Goal: Information Seeking & Learning: Learn about a topic

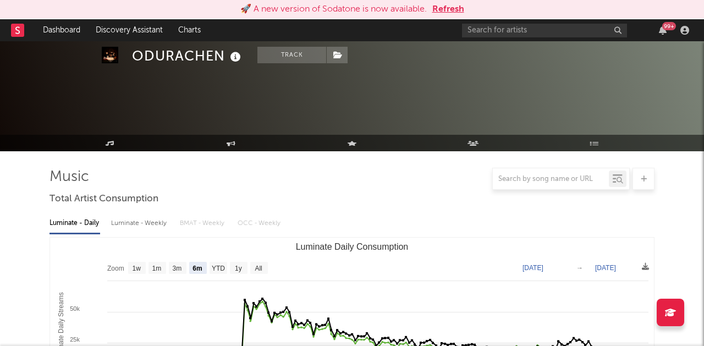
select select "6m"
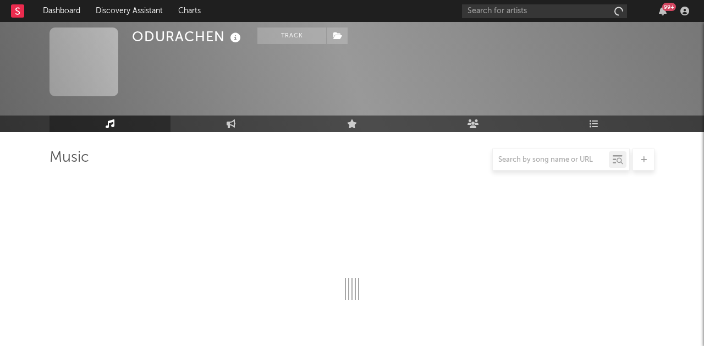
scroll to position [139, 0]
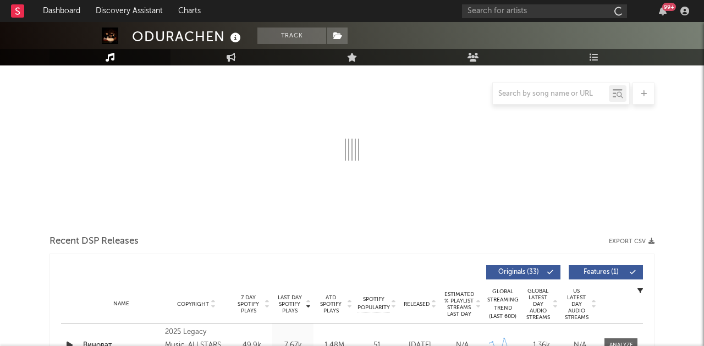
select select "6m"
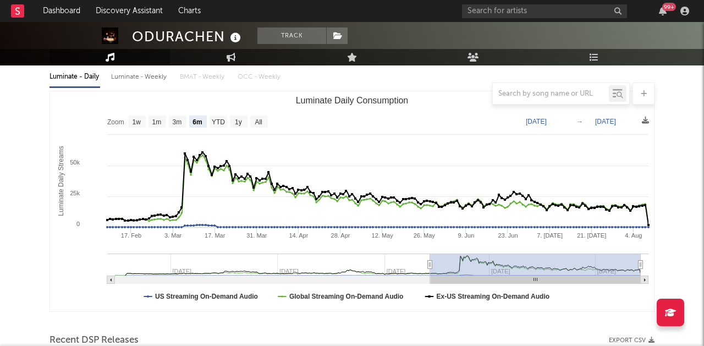
scroll to position [0, 0]
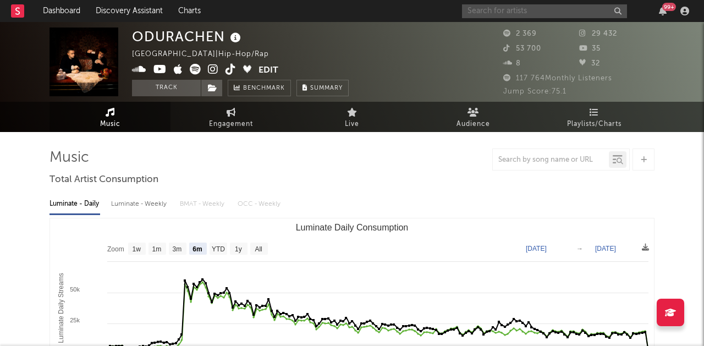
click at [516, 17] on input "text" at bounding box center [544, 11] width 165 height 14
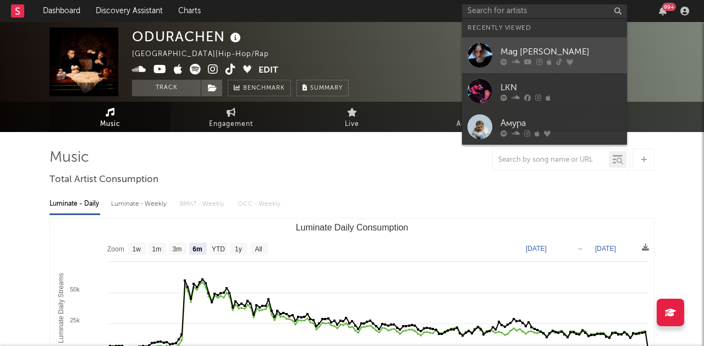
click at [516, 52] on div "Mag [PERSON_NAME]" at bounding box center [561, 51] width 121 height 13
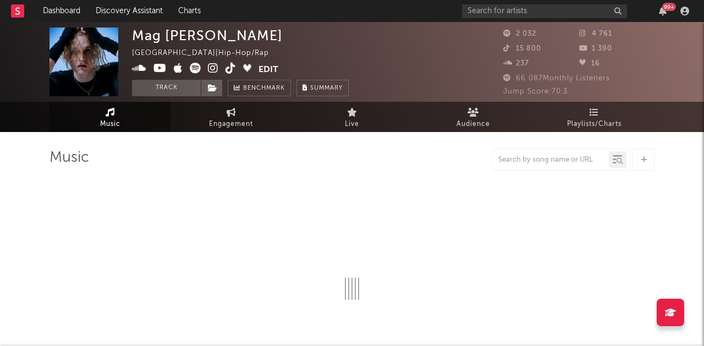
select select "1w"
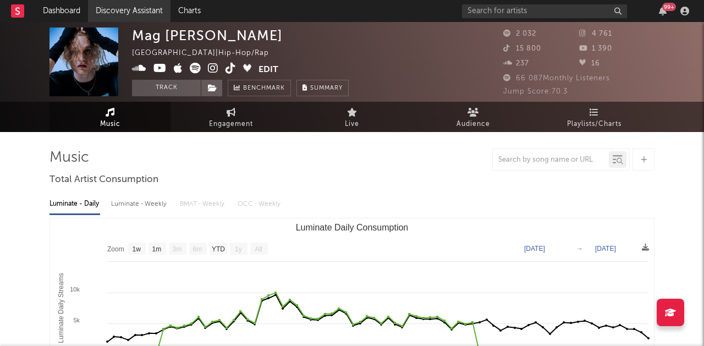
click at [117, 11] on link "Discovery Assistant" at bounding box center [129, 11] width 83 height 22
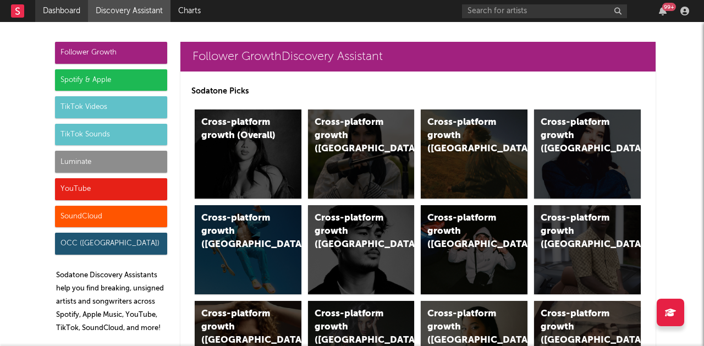
click at [67, 16] on link "Dashboard" at bounding box center [61, 11] width 53 height 22
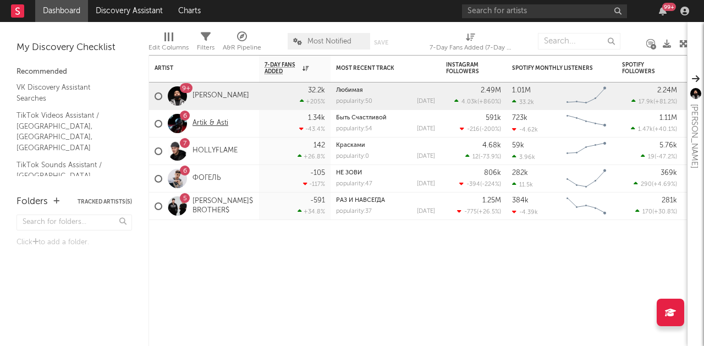
click at [214, 121] on link "Artik & Asti" at bounding box center [211, 123] width 36 height 9
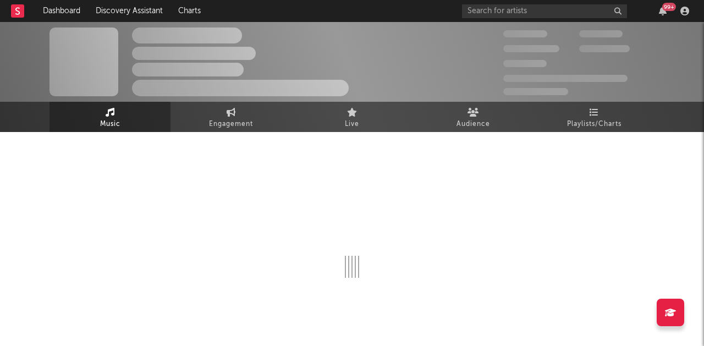
select select "6m"
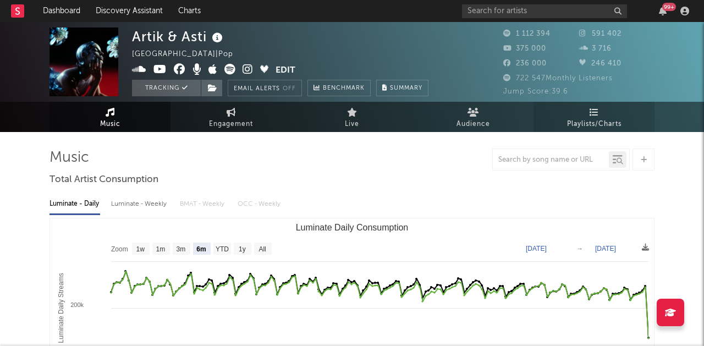
click at [596, 121] on span "Playlists/Charts" at bounding box center [594, 124] width 54 height 13
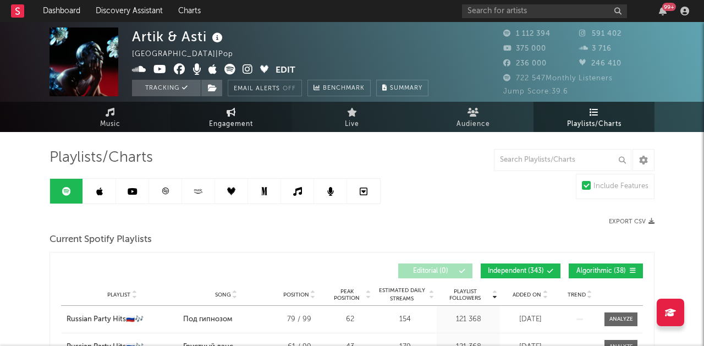
click at [221, 122] on span "Engagement" at bounding box center [231, 124] width 44 height 13
select select "1w"
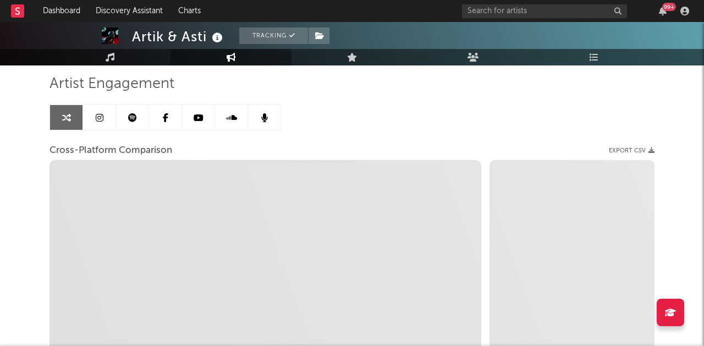
scroll to position [75, 0]
select select "1m"
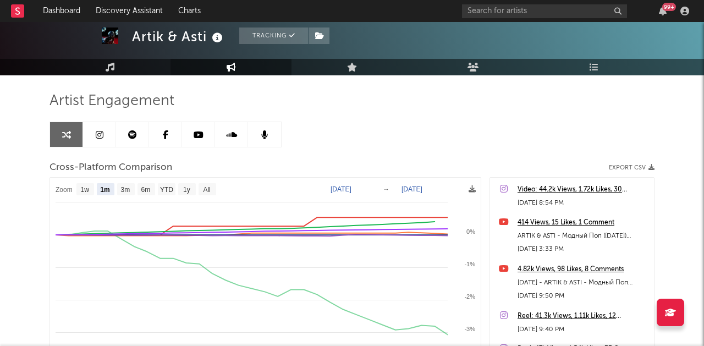
scroll to position [0, 0]
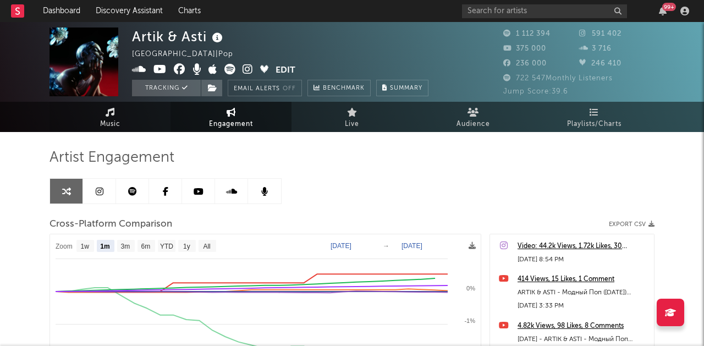
click at [103, 117] on link "Music" at bounding box center [110, 117] width 121 height 30
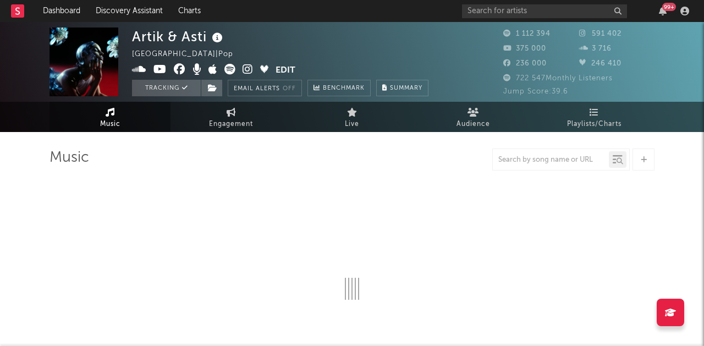
select select "6m"
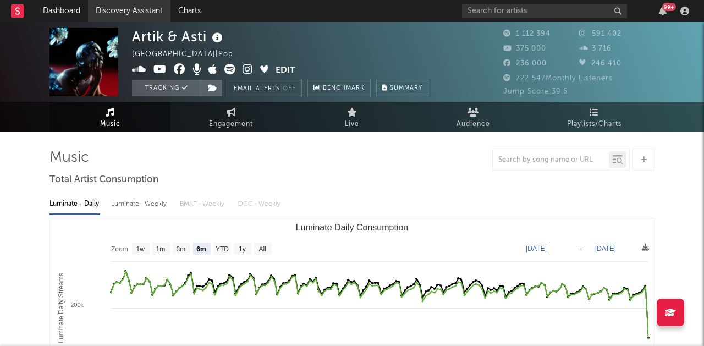
click at [134, 3] on link "Discovery Assistant" at bounding box center [129, 11] width 83 height 22
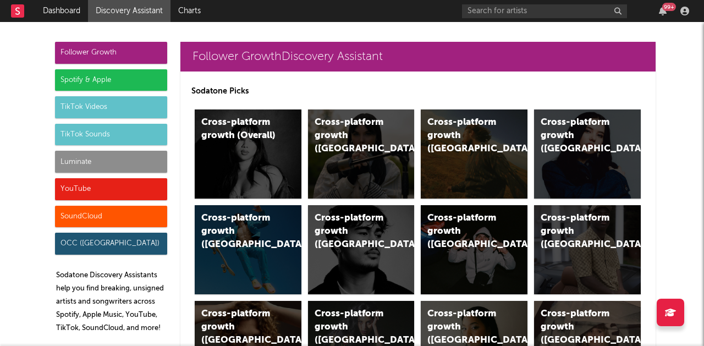
click at [76, 136] on div "TikTok Sounds" at bounding box center [111, 135] width 112 height 22
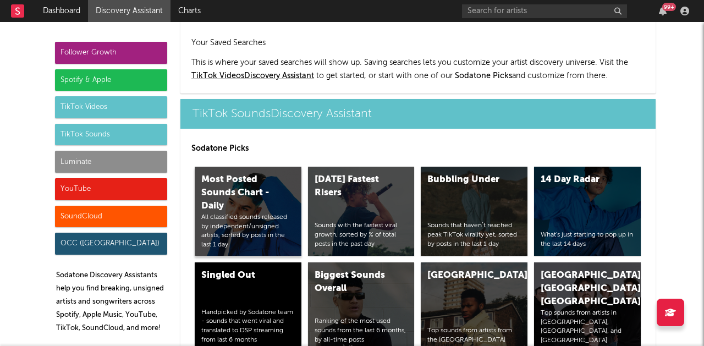
scroll to position [3607, 0]
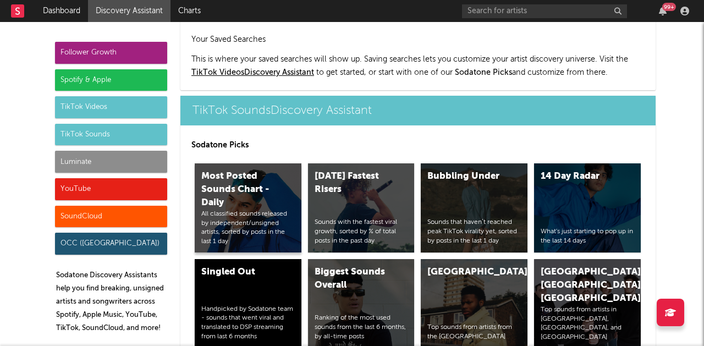
click at [235, 200] on div "Most Posted Sounds Chart - Daily" at bounding box center [238, 190] width 75 height 40
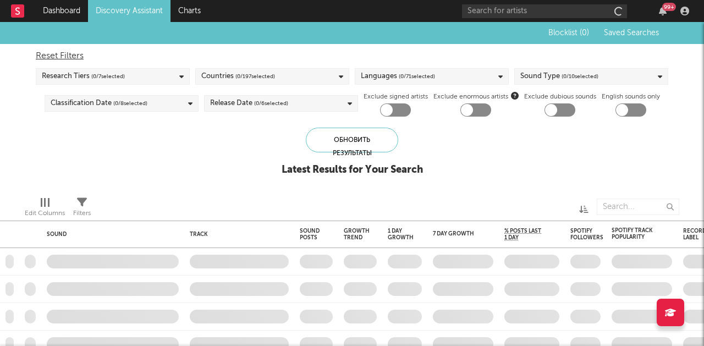
checkbox input "true"
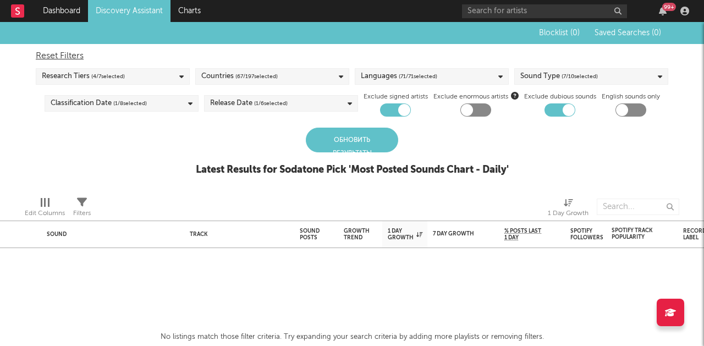
click at [354, 129] on div "Обновить результаты" at bounding box center [352, 140] width 92 height 25
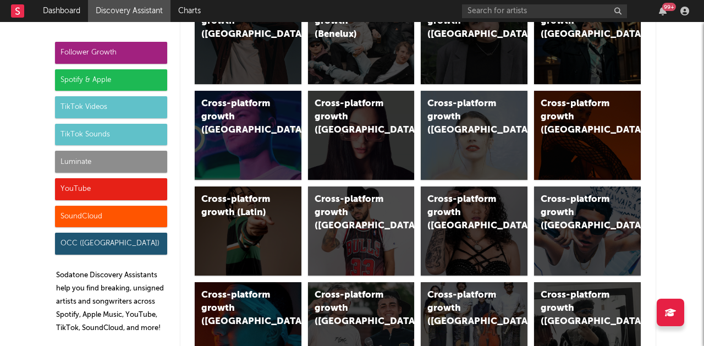
scroll to position [396, 0]
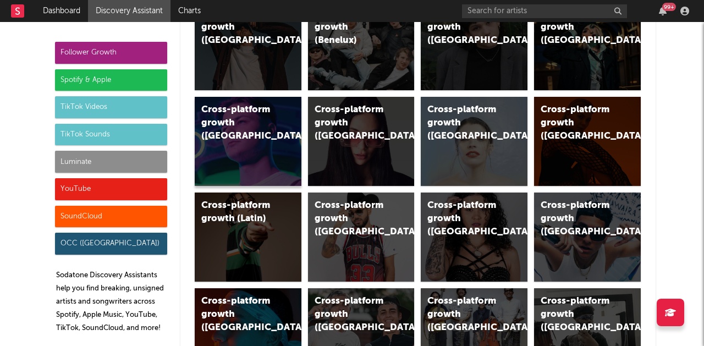
click at [265, 126] on div "Cross-platform growth ([GEOGRAPHIC_DATA])" at bounding box center [238, 123] width 75 height 40
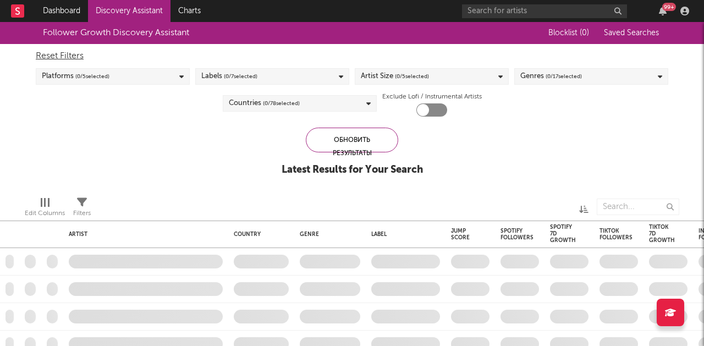
checkbox input "true"
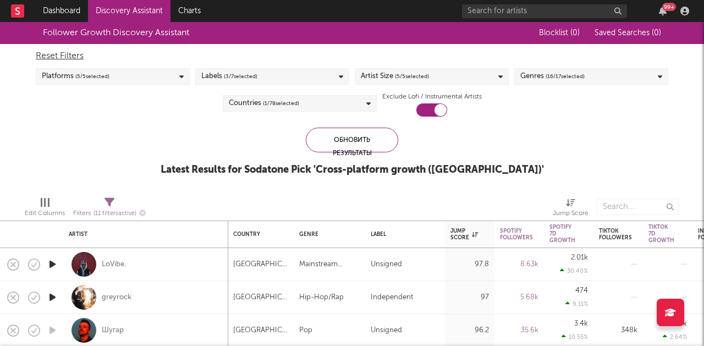
click at [145, 78] on div "Platforms ( 5 / 5 selected)" at bounding box center [113, 76] width 154 height 17
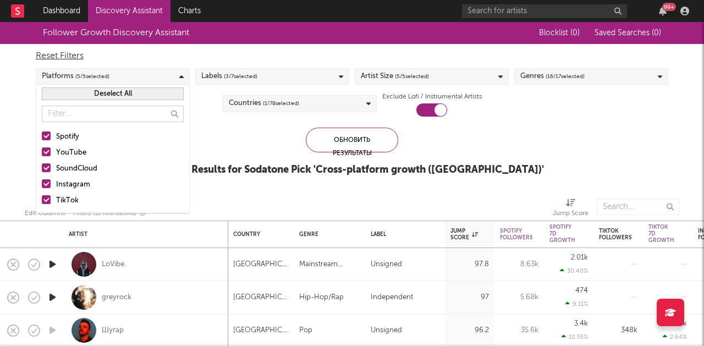
click at [49, 184] on div at bounding box center [46, 183] width 9 height 9
click at [42, 184] on input "Instagram" at bounding box center [42, 184] width 0 height 13
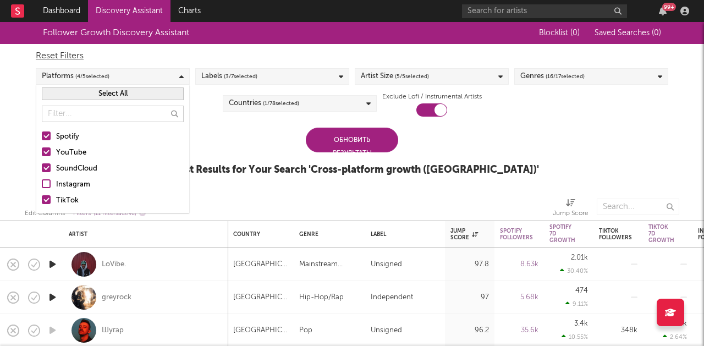
click at [46, 166] on div at bounding box center [46, 167] width 9 height 9
click at [42, 166] on input "SoundCloud" at bounding box center [42, 168] width 0 height 13
click at [46, 154] on div at bounding box center [46, 151] width 9 height 9
click at [42, 154] on input "YouTube" at bounding box center [42, 152] width 0 height 13
click at [47, 134] on div at bounding box center [46, 135] width 9 height 9
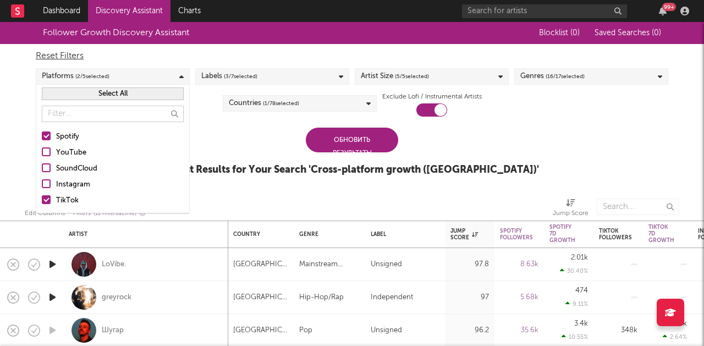
click at [42, 134] on input "Spotify" at bounding box center [42, 136] width 0 height 13
click at [318, 149] on div "Обновить результаты" at bounding box center [352, 140] width 92 height 25
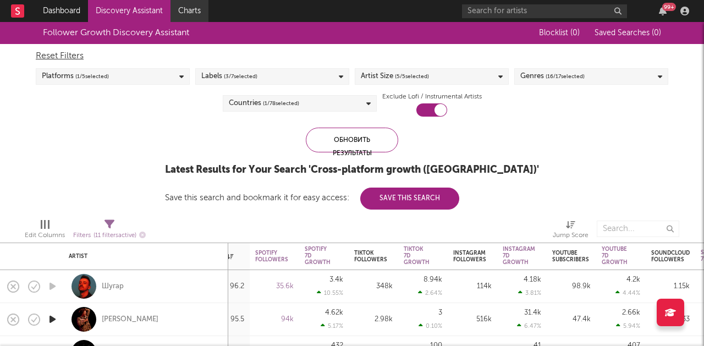
click at [186, 12] on link "Charts" at bounding box center [190, 11] width 38 height 22
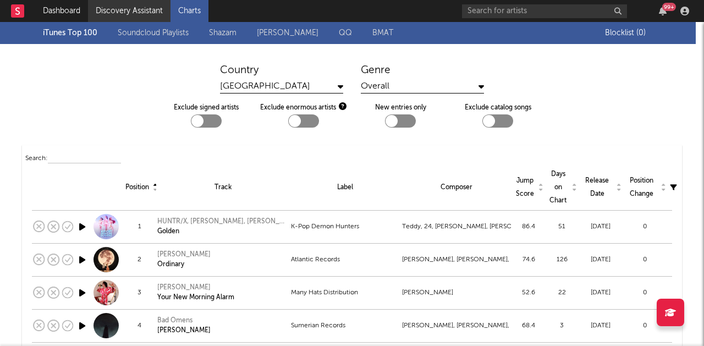
click at [136, 10] on link "Discovery Assistant" at bounding box center [129, 11] width 83 height 22
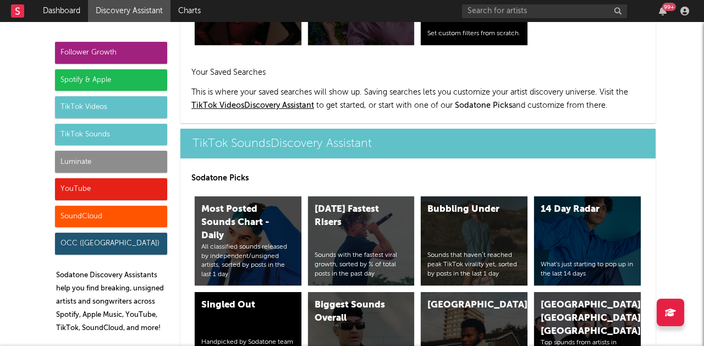
scroll to position [3579, 0]
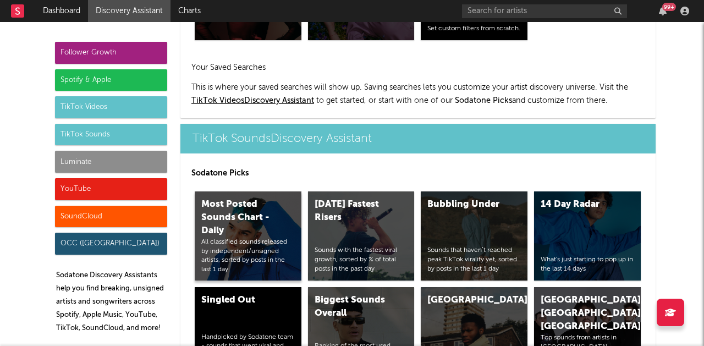
click at [245, 244] on div "All classified sounds released by independent/unsigned artists, sorted by posts…" at bounding box center [248, 256] width 94 height 37
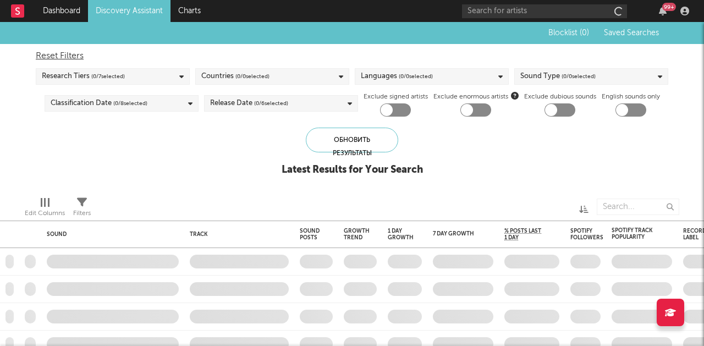
checkbox input "true"
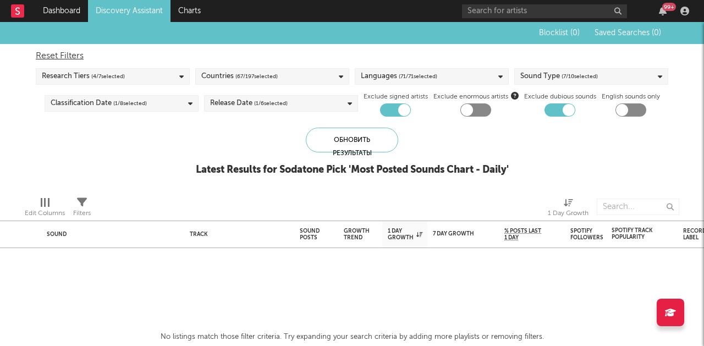
click at [380, 112] on div at bounding box center [395, 109] width 31 height 13
checkbox input "false"
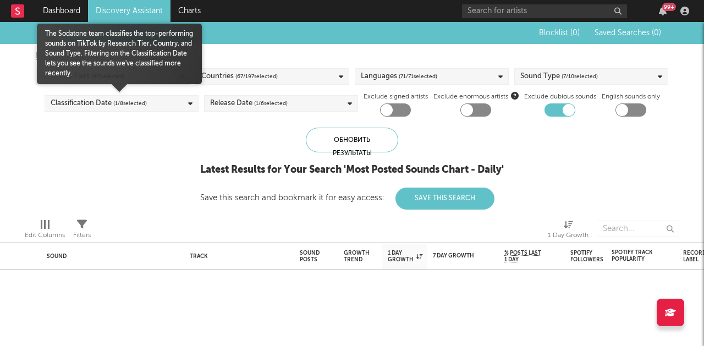
click at [108, 101] on div "Classification Date ( 1 / 8 selected)" at bounding box center [99, 103] width 96 height 13
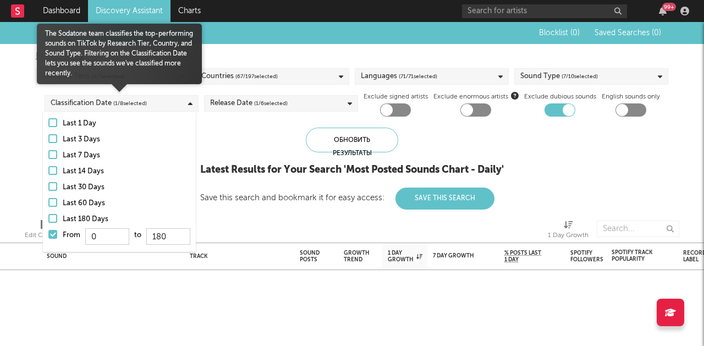
click at [94, 187] on div "Last 30 Days" at bounding box center [127, 187] width 128 height 13
click at [48, 187] on input "Last 30 Days" at bounding box center [48, 187] width 0 height 13
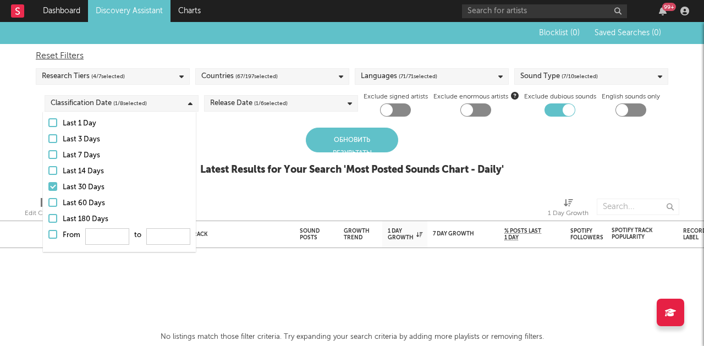
click at [231, 77] on div "Countries ( 67 / 197 selected)" at bounding box center [239, 76] width 76 height 13
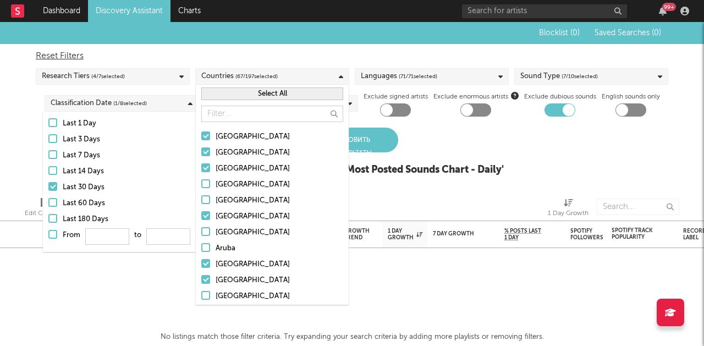
click at [272, 91] on button "Select All" at bounding box center [272, 93] width 142 height 13
click at [272, 91] on button "Deselect All" at bounding box center [272, 93] width 142 height 13
click at [249, 115] on input "text" at bounding box center [272, 114] width 142 height 17
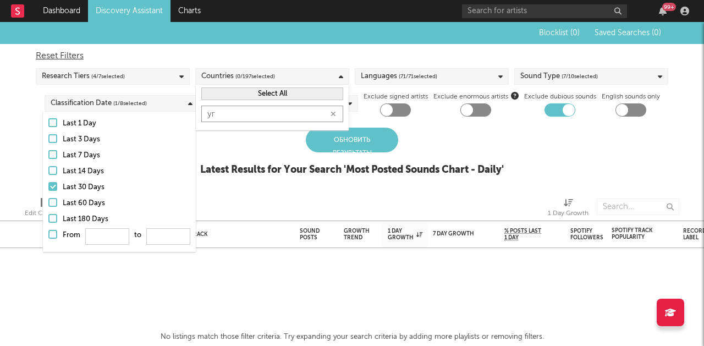
type input "у"
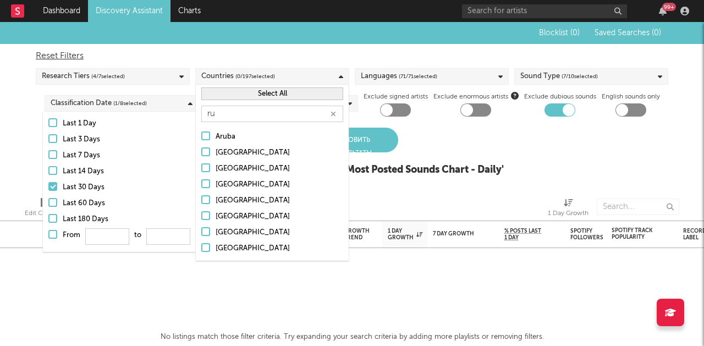
click at [203, 232] on div at bounding box center [205, 231] width 9 height 9
click at [201, 232] on input "[GEOGRAPHIC_DATA]" at bounding box center [201, 232] width 0 height 13
click at [234, 114] on input "ru" at bounding box center [272, 114] width 142 height 17
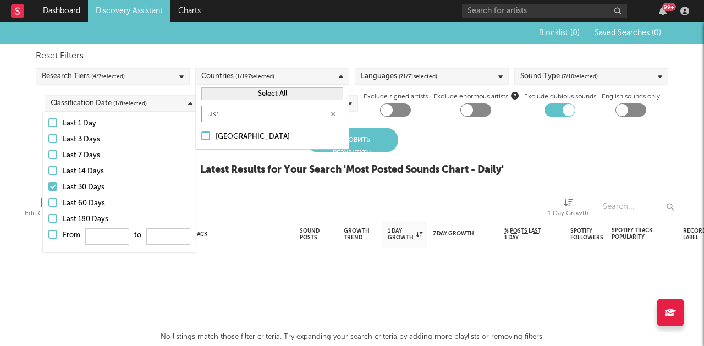
type input "ukr"
click at [234, 138] on div "[GEOGRAPHIC_DATA]" at bounding box center [280, 136] width 128 height 13
click at [201, 138] on input "[GEOGRAPHIC_DATA]" at bounding box center [201, 136] width 0 height 13
click at [224, 112] on input "ukr" at bounding box center [272, 114] width 142 height 17
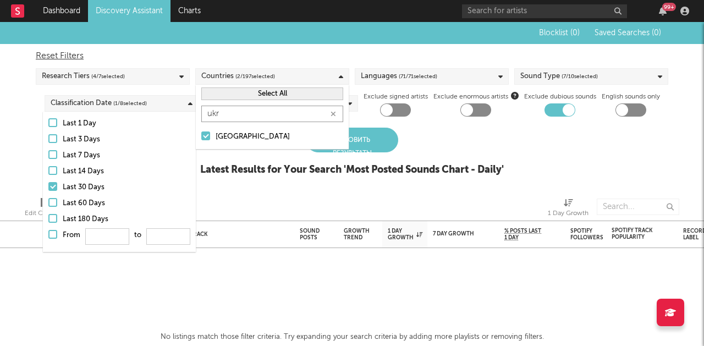
click at [224, 112] on input "ukr" at bounding box center [272, 114] width 142 height 17
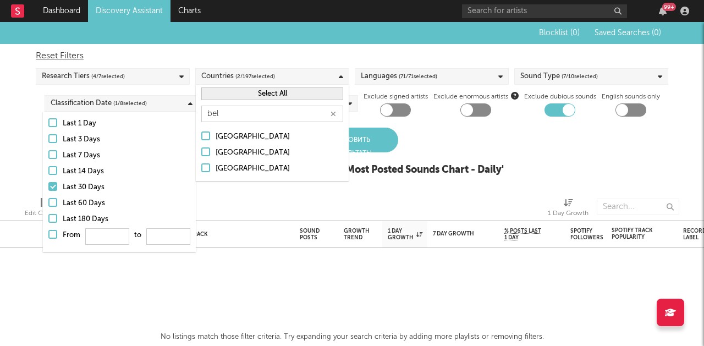
click at [227, 135] on div "[GEOGRAPHIC_DATA]" at bounding box center [280, 136] width 128 height 13
click at [201, 135] on input "[GEOGRAPHIC_DATA]" at bounding box center [201, 136] width 0 height 13
click at [228, 114] on input "bel" at bounding box center [272, 114] width 142 height 17
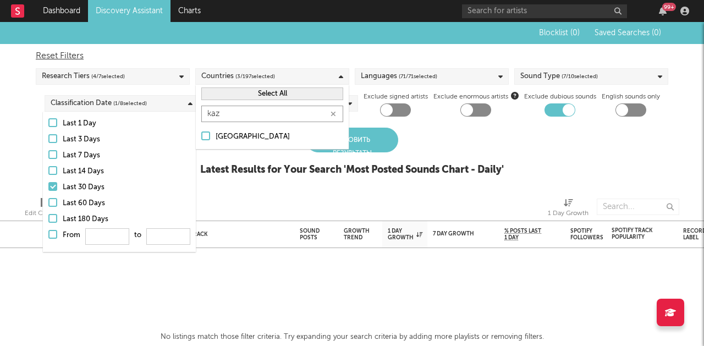
type input "kaz"
click at [203, 136] on div at bounding box center [205, 135] width 9 height 9
click at [201, 136] on input "[GEOGRAPHIC_DATA]" at bounding box center [201, 136] width 0 height 13
click at [385, 42] on div at bounding box center [283, 33] width 481 height 22
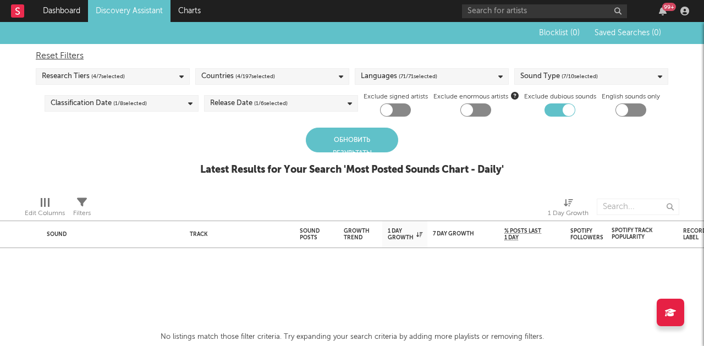
click at [441, 72] on div "Languages ( 71 / 71 selected)" at bounding box center [432, 76] width 154 height 17
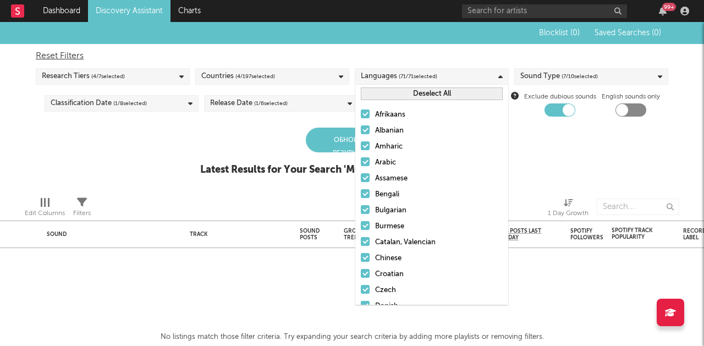
click at [438, 89] on button "Deselect All" at bounding box center [432, 93] width 142 height 13
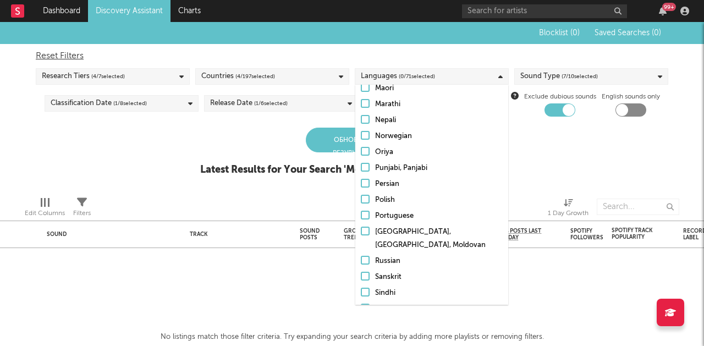
scroll to position [676, 0]
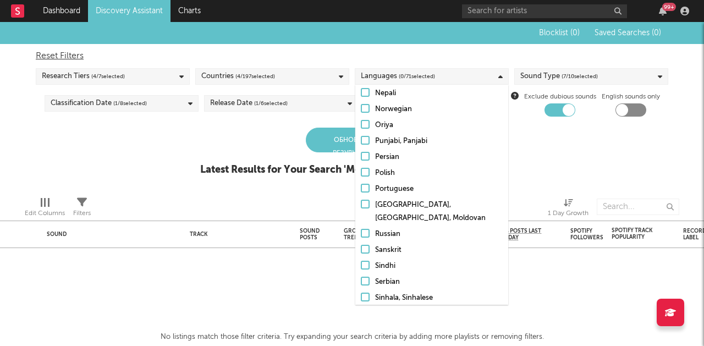
click at [385, 228] on div "Russian" at bounding box center [439, 234] width 128 height 13
click at [361, 228] on input "Russian" at bounding box center [361, 234] width 0 height 13
click at [694, 99] on div "Blocklist ( 0 ) Saved Searches ( 0 ) Reset Filters Research Tiers ( 4 / 7 selec…" at bounding box center [352, 105] width 704 height 166
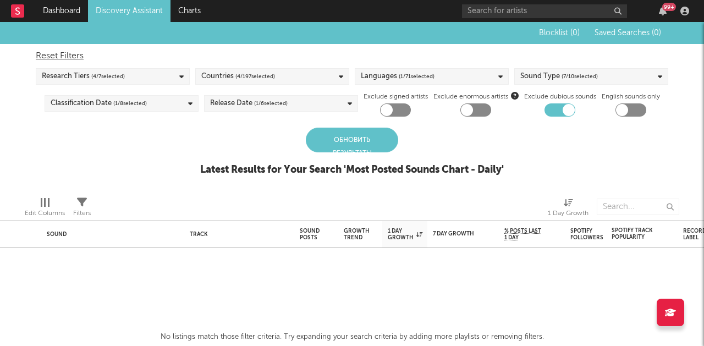
click at [604, 81] on div "Sound Type ( 7 / 10 selected)" at bounding box center [591, 76] width 154 height 17
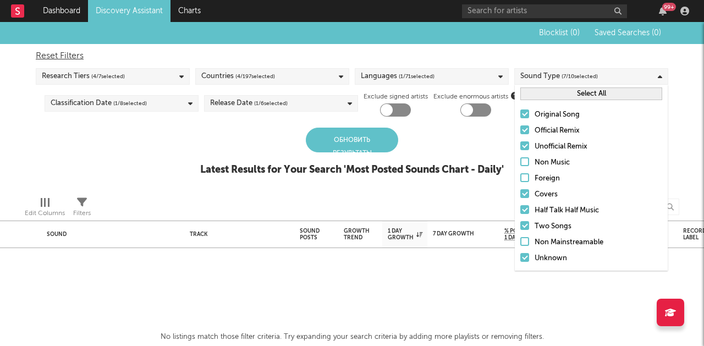
click at [683, 90] on div "Blocklist ( 0 ) Saved Searches ( 0 ) Reset Filters Research Tiers ( 4 / 7 selec…" at bounding box center [352, 105] width 704 height 166
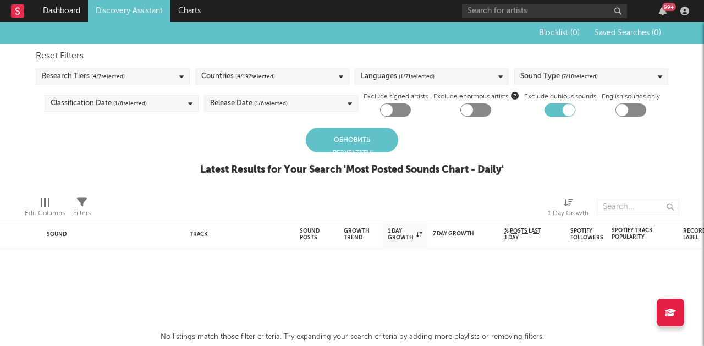
click at [337, 137] on div "Обновить результаты" at bounding box center [352, 140] width 92 height 25
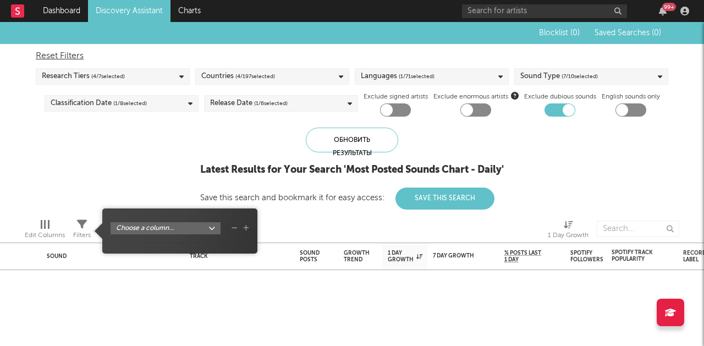
click at [79, 221] on icon at bounding box center [82, 225] width 10 height 10
click at [104, 165] on div "Blocklist ( 0 ) Saved Searches ( 0 ) Reset Filters Research Tiers ( 4 / 7 selec…" at bounding box center [352, 116] width 704 height 188
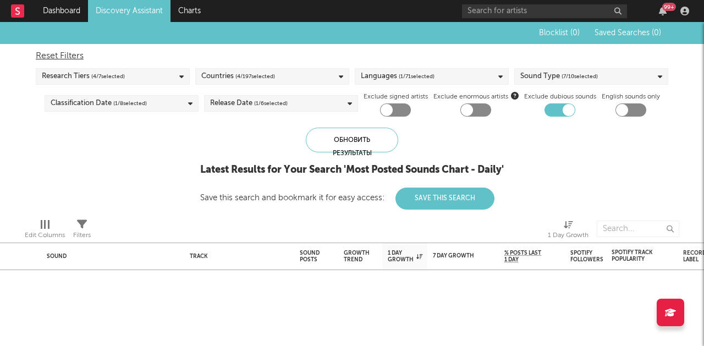
click at [44, 222] on div at bounding box center [45, 224] width 2 height 9
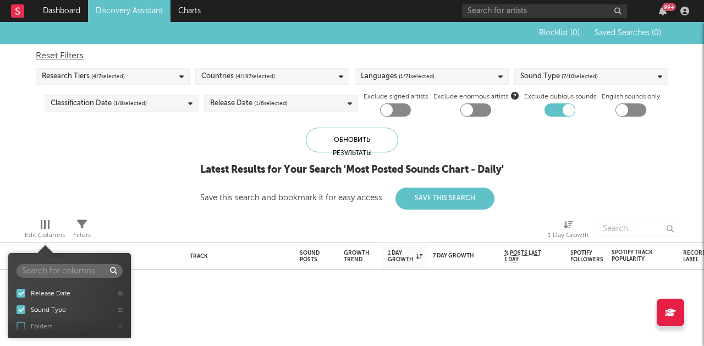
scroll to position [388, 0]
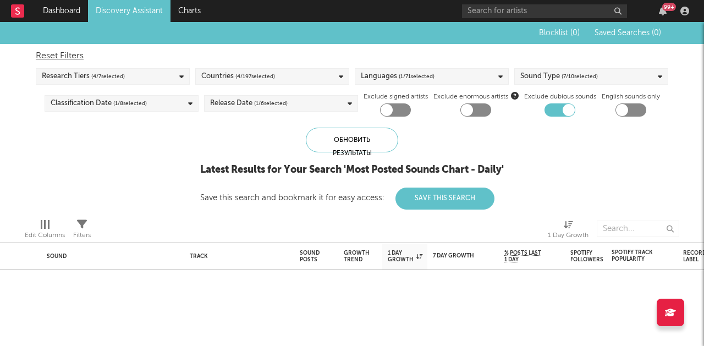
click at [125, 125] on div "Blocklist ( 0 ) Saved Searches ( 0 ) Reset Filters Research Tiers ( 4 / 7 selec…" at bounding box center [352, 116] width 704 height 188
click at [373, 134] on div "Обновить результаты" at bounding box center [352, 140] width 92 height 25
click at [252, 102] on div "Release Date ( 1 / 6 selected)" at bounding box center [249, 103] width 78 height 13
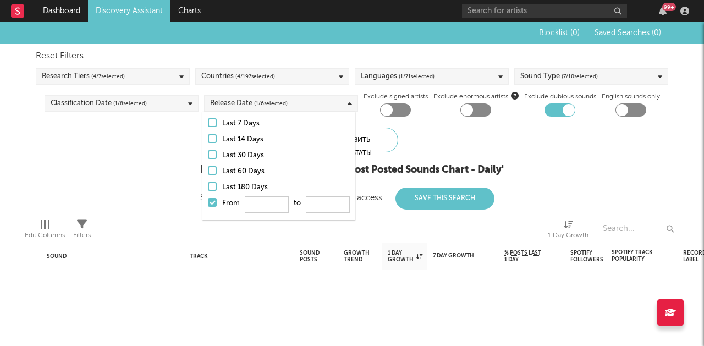
click at [105, 155] on div "Blocklist ( 0 ) Saved Searches ( 0 ) Reset Filters Research Tiers ( 4 / 7 selec…" at bounding box center [352, 116] width 704 height 188
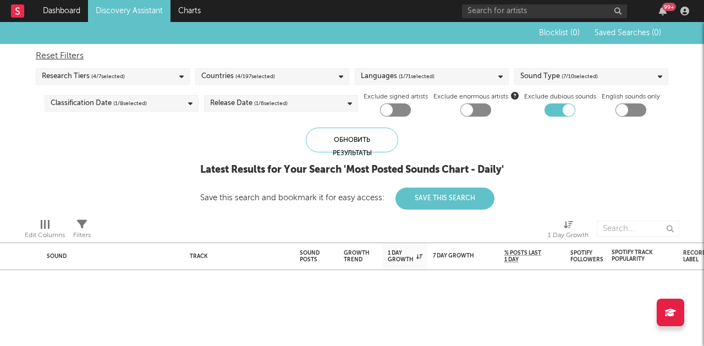
click at [125, 11] on link "Discovery Assistant" at bounding box center [129, 11] width 83 height 22
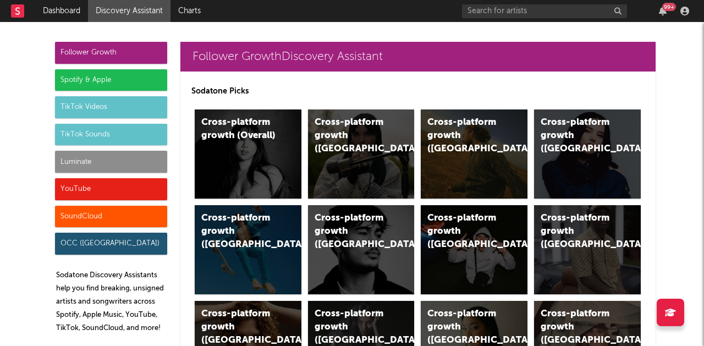
click at [102, 135] on div "TikTok Sounds" at bounding box center [111, 135] width 112 height 22
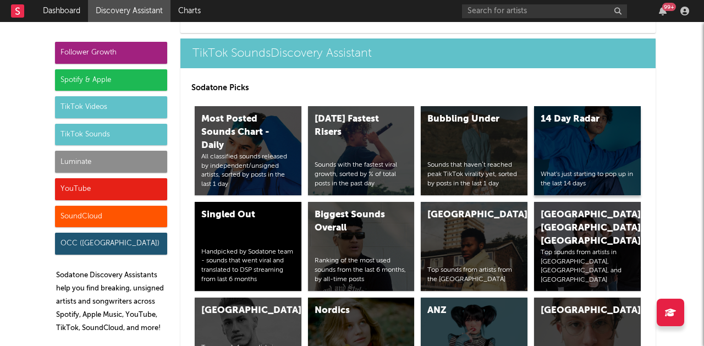
scroll to position [3665, 0]
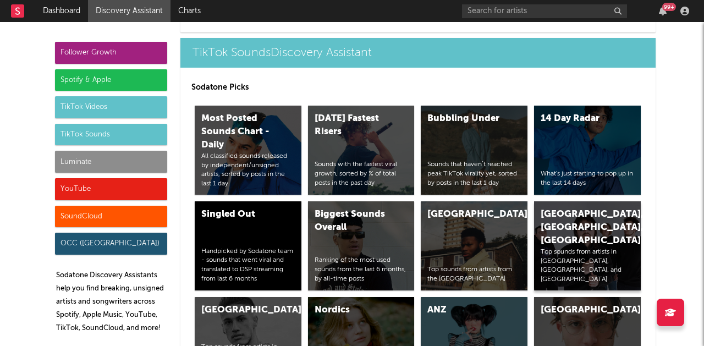
click at [583, 232] on div "[GEOGRAPHIC_DATA], [GEOGRAPHIC_DATA], [GEOGRAPHIC_DATA]" at bounding box center [578, 228] width 75 height 40
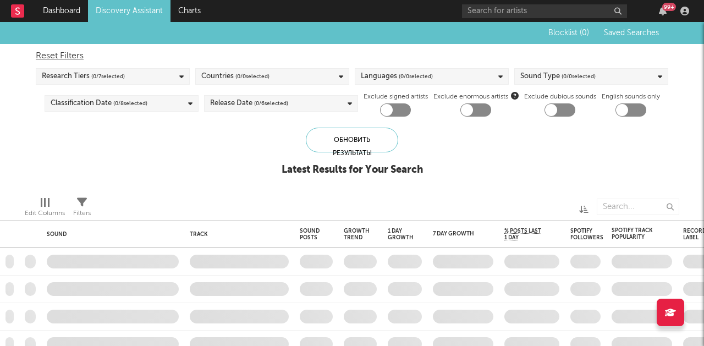
checkbox input "true"
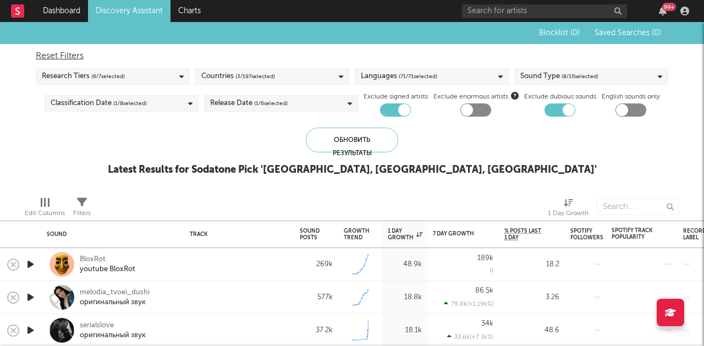
click at [478, 173] on div "Latest Results for Sodatone Pick ' [GEOGRAPHIC_DATA], [GEOGRAPHIC_DATA], [GEOGR…" at bounding box center [352, 169] width 489 height 13
click at [379, 72] on div "Languages ( 71 / 71 selected)" at bounding box center [399, 76] width 76 height 13
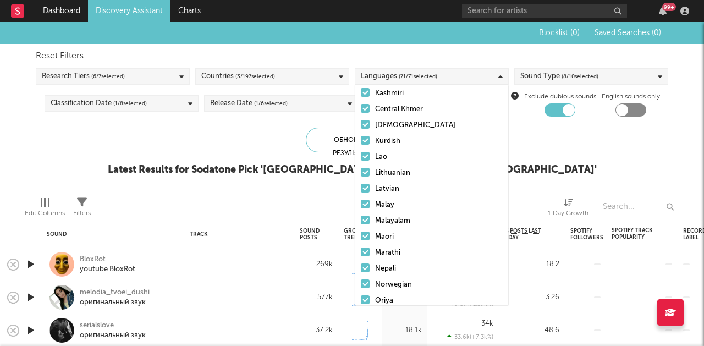
scroll to position [939, 0]
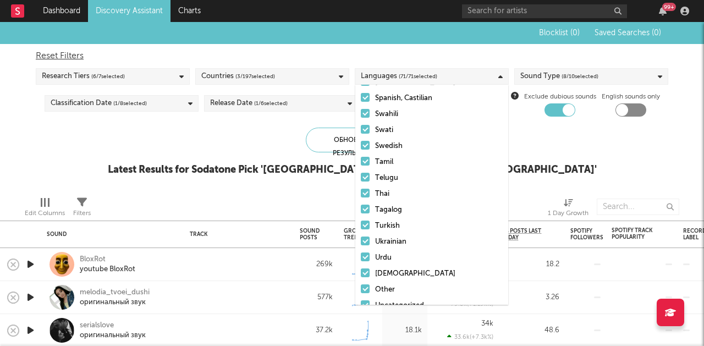
click at [366, 237] on div at bounding box center [365, 241] width 9 height 9
click at [361, 235] on input "Ukrainian" at bounding box center [361, 241] width 0 height 13
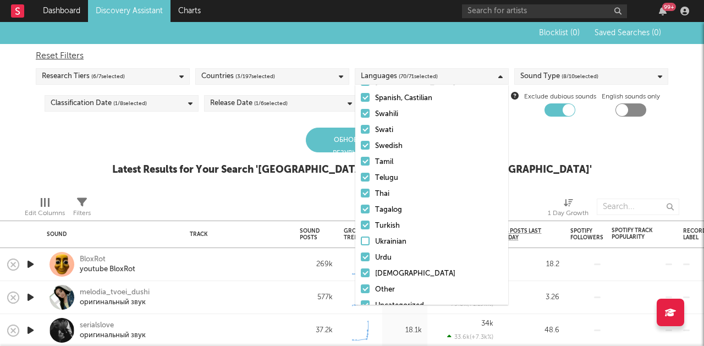
click at [120, 164] on div "Blocklist ( 0 ) Saved Searches ( 0 ) Reset Filters Research Tiers ( 6 / 7 selec…" at bounding box center [352, 105] width 704 height 166
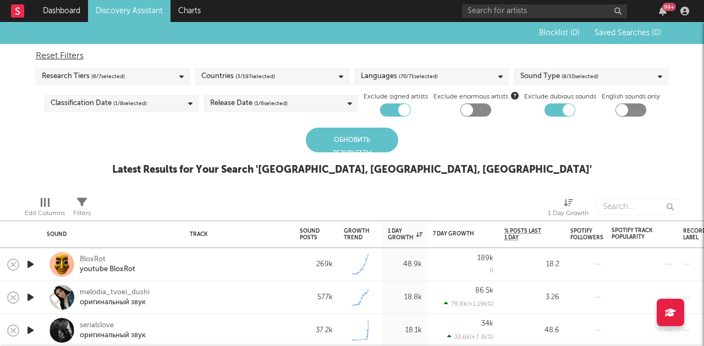
click at [338, 147] on div "Обновить результаты" at bounding box center [352, 140] width 92 height 25
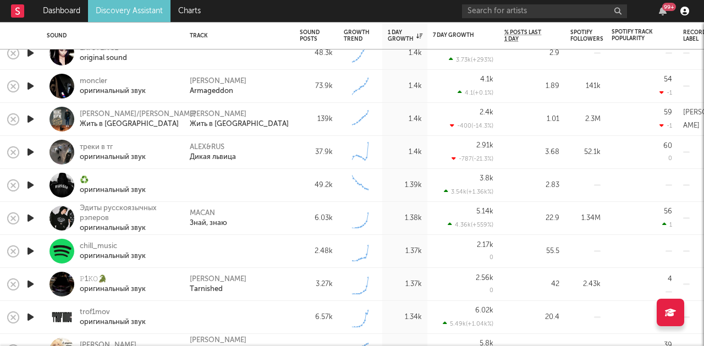
click at [685, 10] on icon "button" at bounding box center [685, 11] width 9 height 9
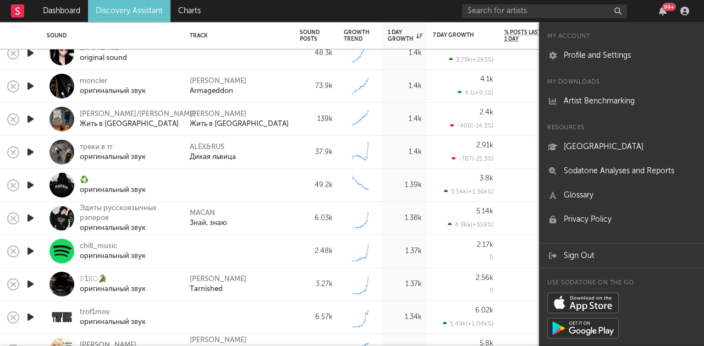
click at [332, 12] on nav "Dashboard Discovery Assistant Charts 99 +" at bounding box center [352, 11] width 704 height 22
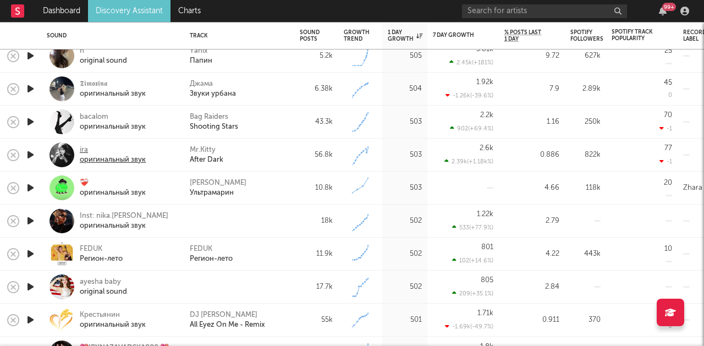
click at [100, 163] on div "оригинальный звук" at bounding box center [113, 160] width 66 height 10
click at [110, 292] on div "original sound" at bounding box center [103, 292] width 47 height 10
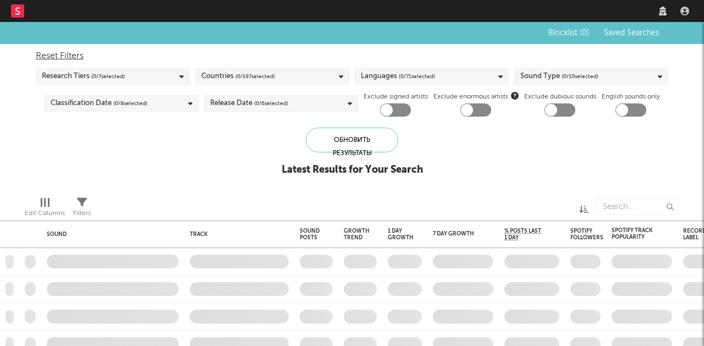
checkbox input "true"
